Goal: Information Seeking & Learning: Learn about a topic

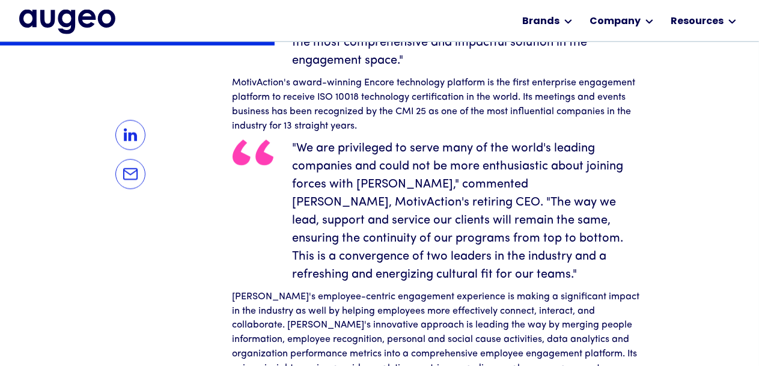
scroll to position [818, 0]
